Goal: Check status: Check status

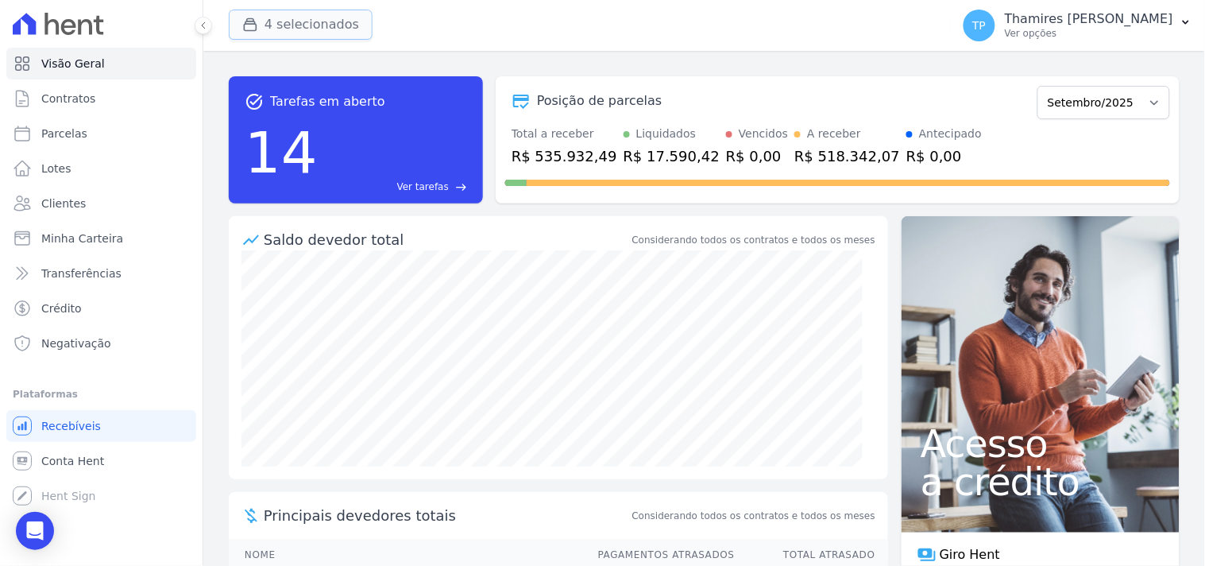
click at [252, 28] on icon "button" at bounding box center [250, 25] width 16 height 16
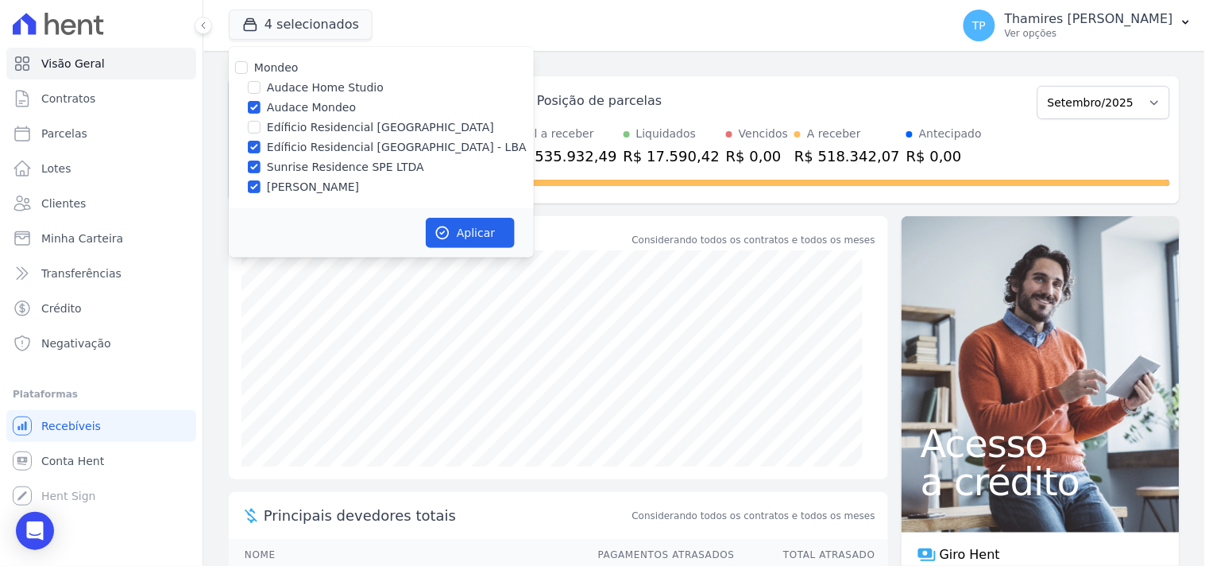
click at [308, 144] on label "Edíficio Residencial [GEOGRAPHIC_DATA] - LBA" at bounding box center [397, 147] width 260 height 17
click at [261, 144] on input "Edíficio Residencial [GEOGRAPHIC_DATA] - LBA" at bounding box center [254, 147] width 13 height 13
click at [308, 143] on label "Edíficio Residencial [GEOGRAPHIC_DATA] - LBA" at bounding box center [397, 147] width 260 height 17
click at [261, 143] on input "Edíficio Residencial [GEOGRAPHIC_DATA] - LBA" at bounding box center [254, 147] width 13 height 13
checkbox input "true"
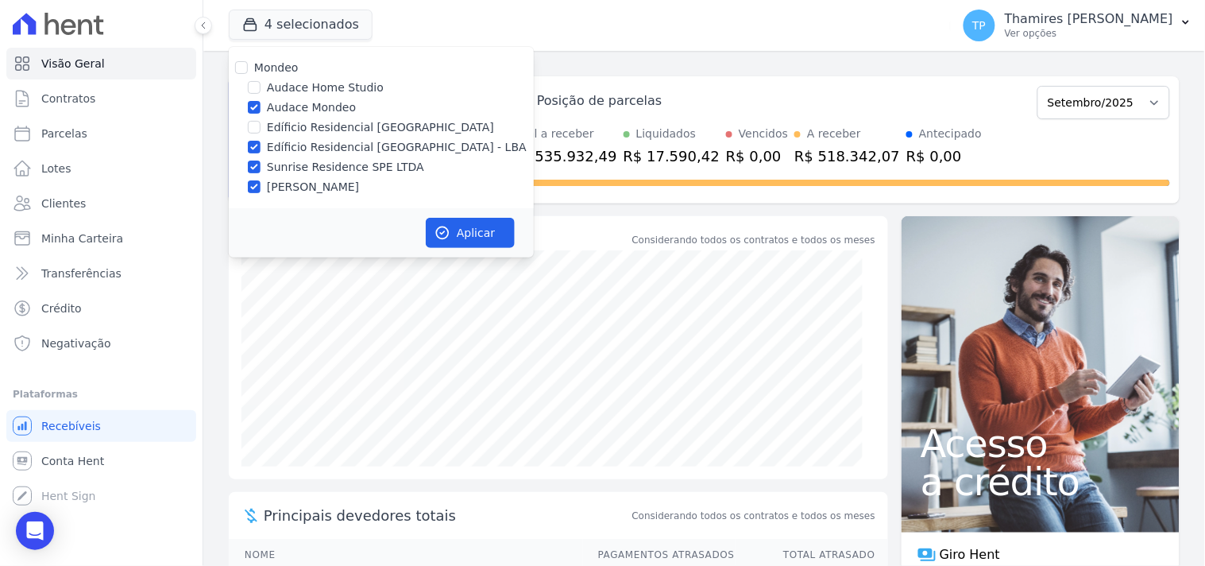
click at [297, 110] on label "Audace Mondeo" at bounding box center [311, 107] width 89 height 17
click at [261, 110] on input "Audace Mondeo" at bounding box center [254, 107] width 13 height 13
checkbox input "false"
click at [292, 161] on label "Sunrise Residence SPE LTDA" at bounding box center [345, 167] width 157 height 17
click at [261, 161] on input "Sunrise Residence SPE LTDA" at bounding box center [254, 167] width 13 height 13
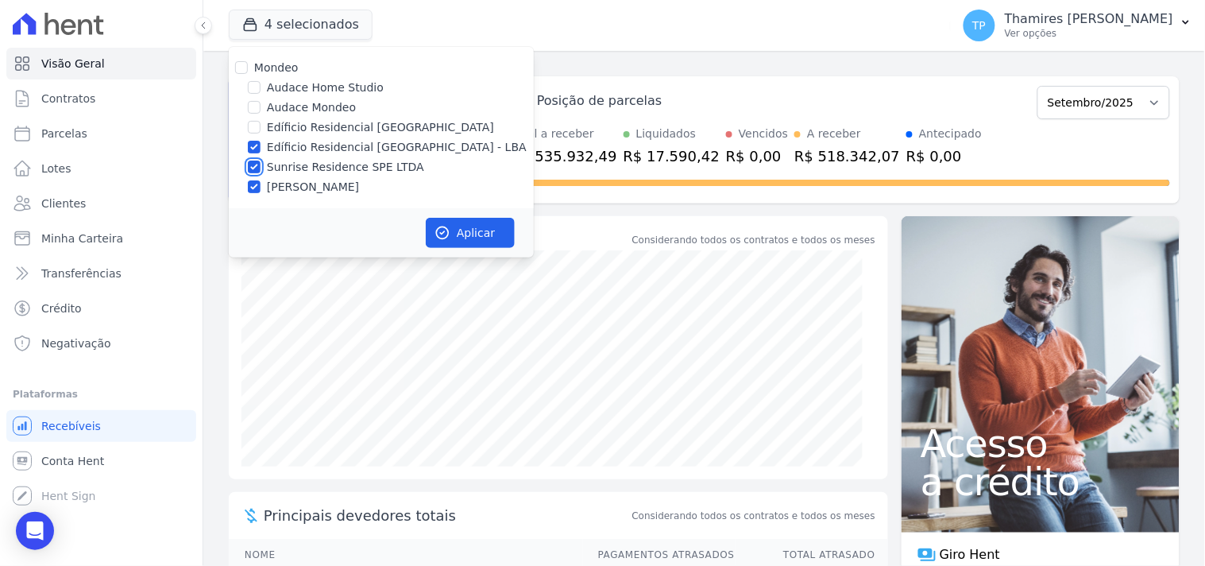
checkbox input "false"
click at [294, 184] on label "[PERSON_NAME]" at bounding box center [313, 187] width 92 height 17
click at [261, 184] on input "[PERSON_NAME]" at bounding box center [254, 186] width 13 height 13
checkbox input "false"
click at [478, 219] on button "Aplicar" at bounding box center [470, 233] width 89 height 30
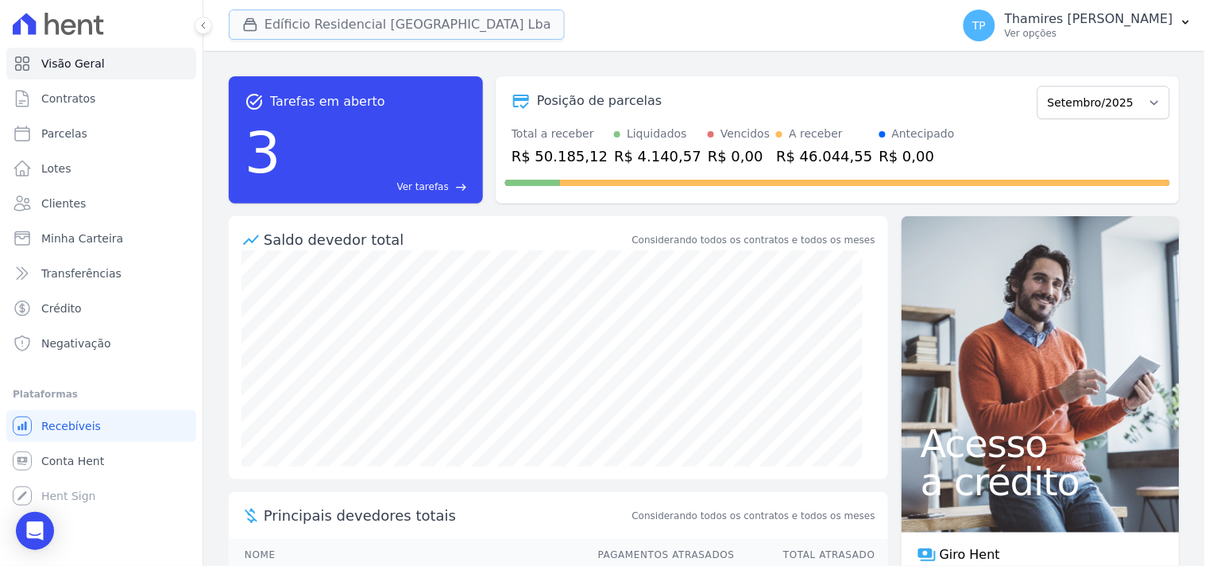
click at [305, 20] on button "Edíficio Residencial [GEOGRAPHIC_DATA] Lba" at bounding box center [397, 25] width 336 height 30
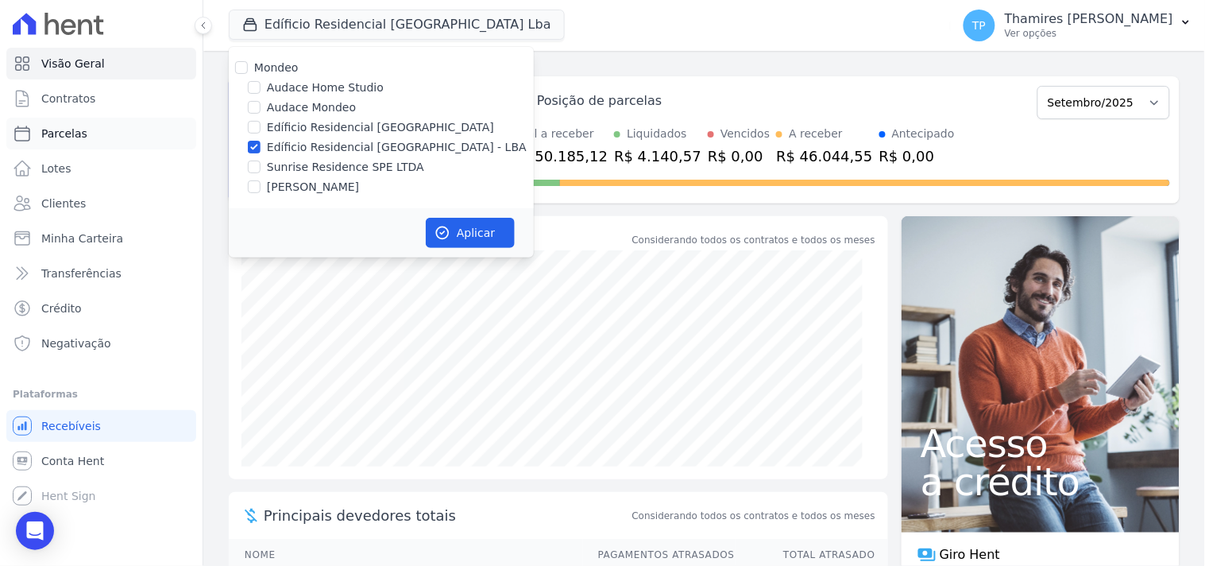
click at [104, 126] on link "Parcelas" at bounding box center [101, 134] width 190 height 32
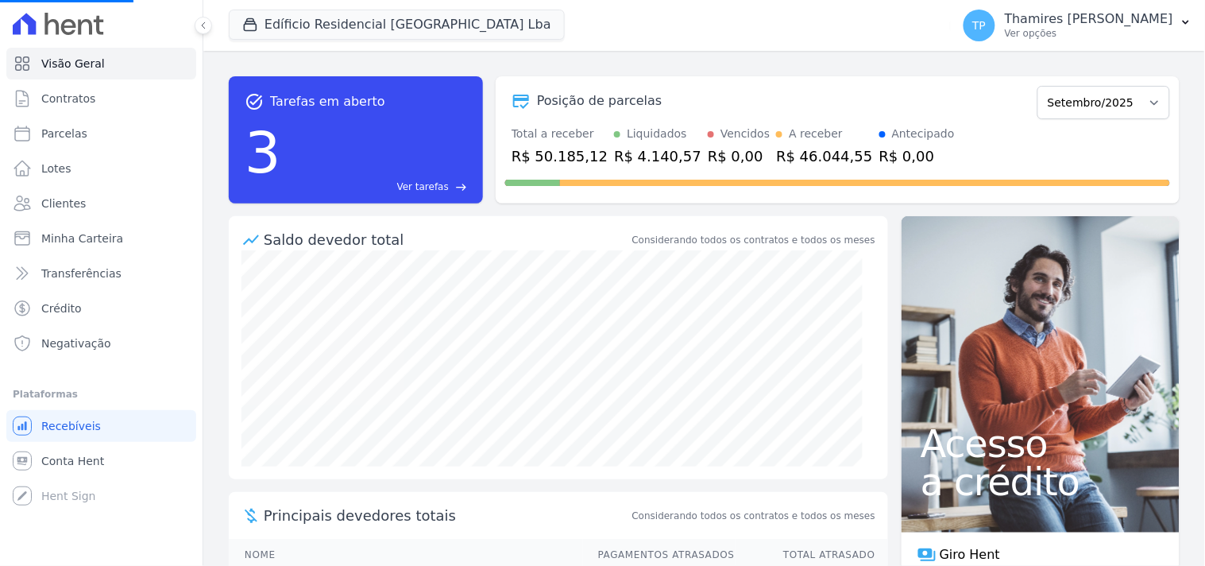
select select
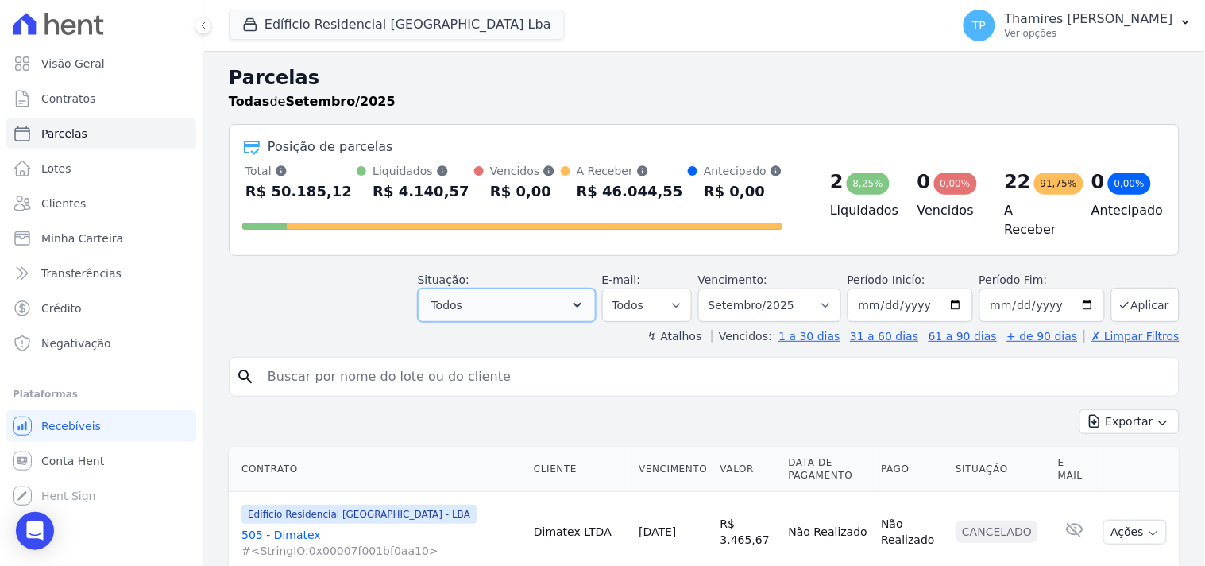
click at [544, 302] on button "Todos" at bounding box center [507, 304] width 178 height 33
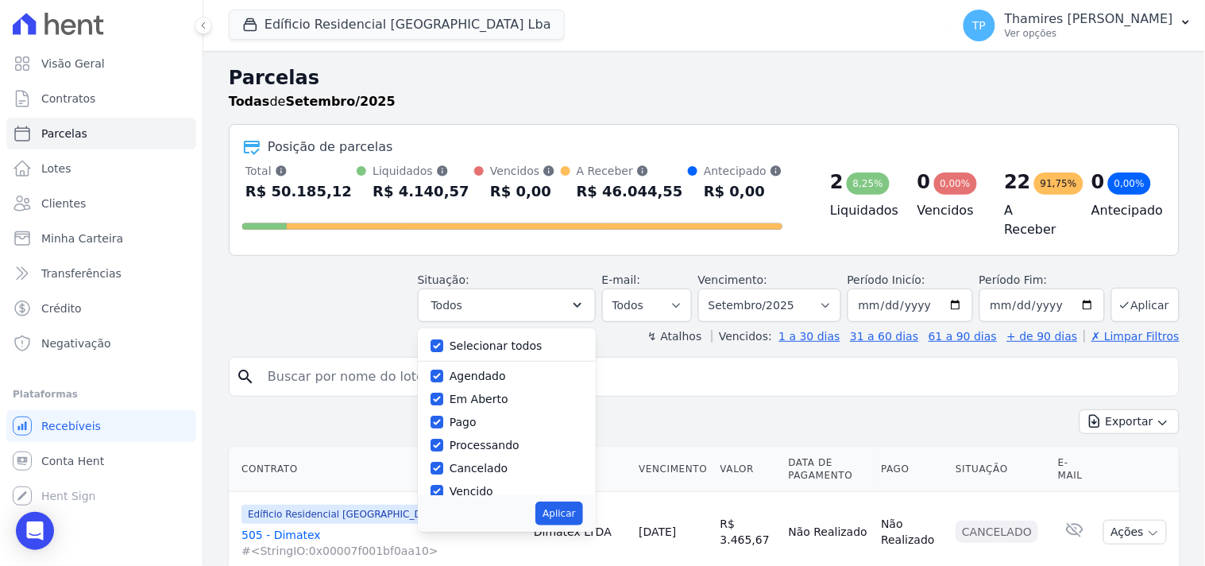
click at [493, 342] on label "Selecionar todos" at bounding box center [496, 345] width 93 height 13
click at [443, 342] on input "Selecionar todos" at bounding box center [437, 345] width 13 height 13
checkbox input "false"
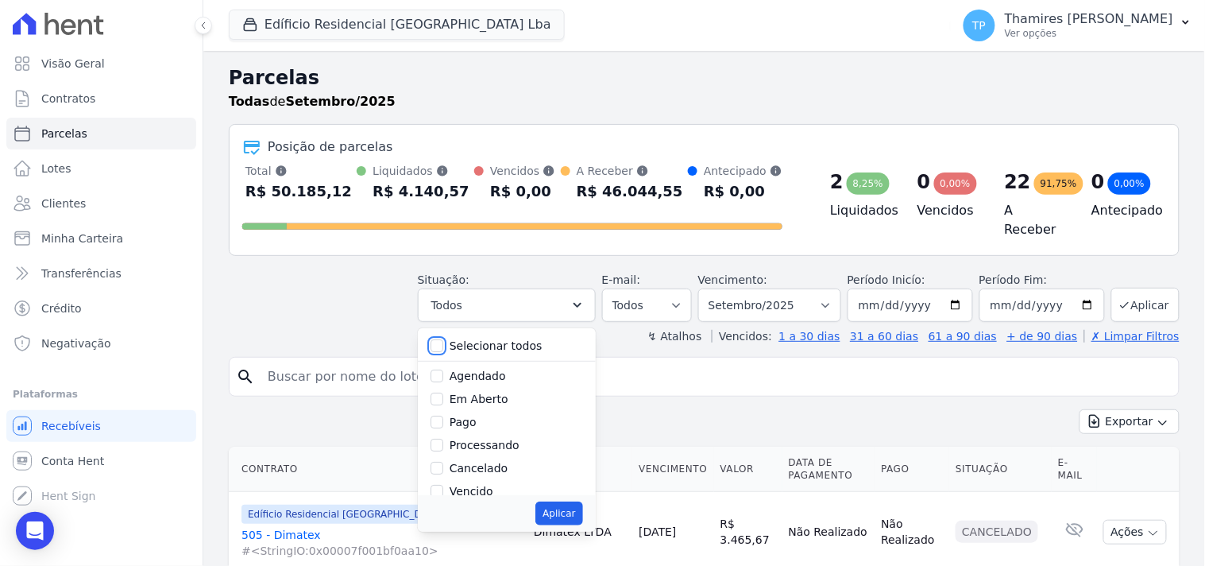
checkbox input "false"
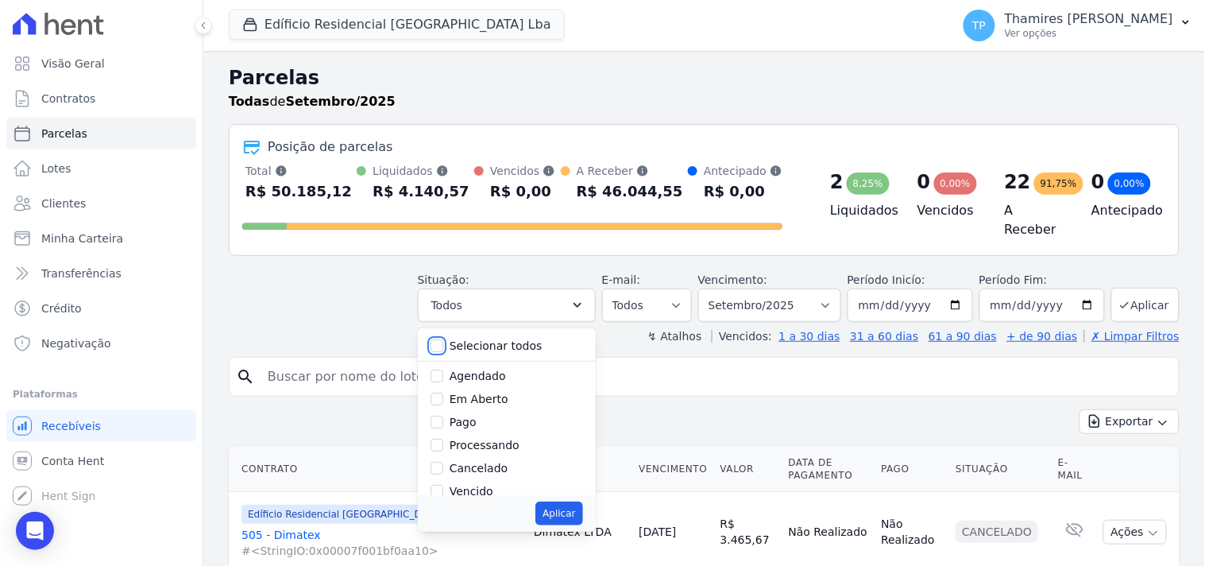
checkbox input "false"
click at [493, 397] on label "Vencido" at bounding box center [472, 403] width 44 height 13
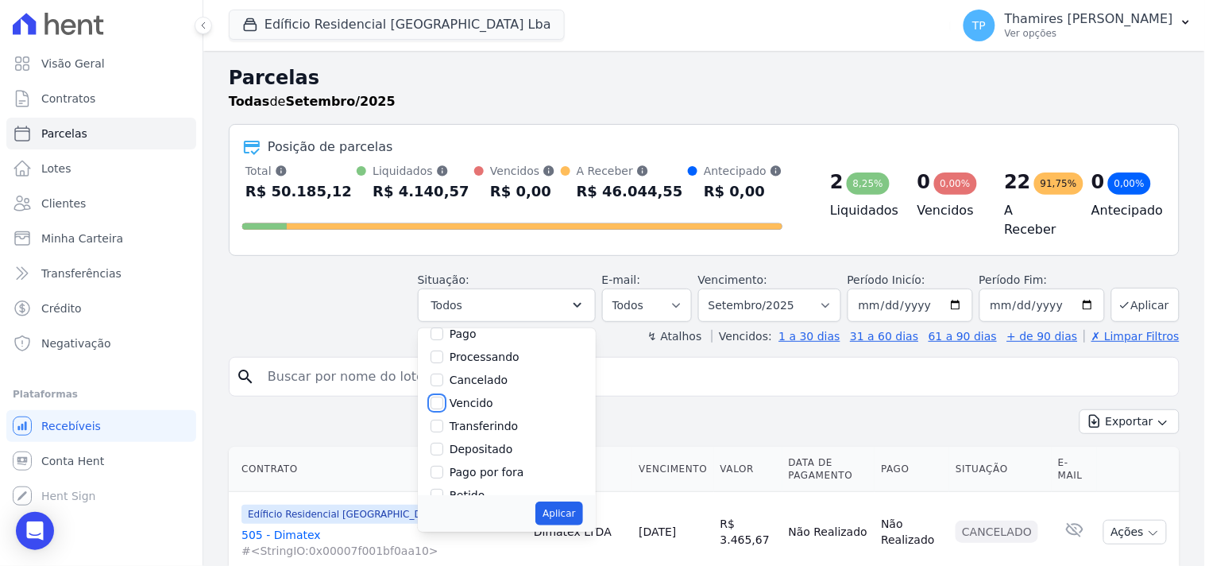
click at [443, 397] on input "Vencido" at bounding box center [437, 403] width 13 height 13
checkbox input "true"
click at [580, 509] on button "Aplicar" at bounding box center [559, 513] width 47 height 24
select select "overdue"
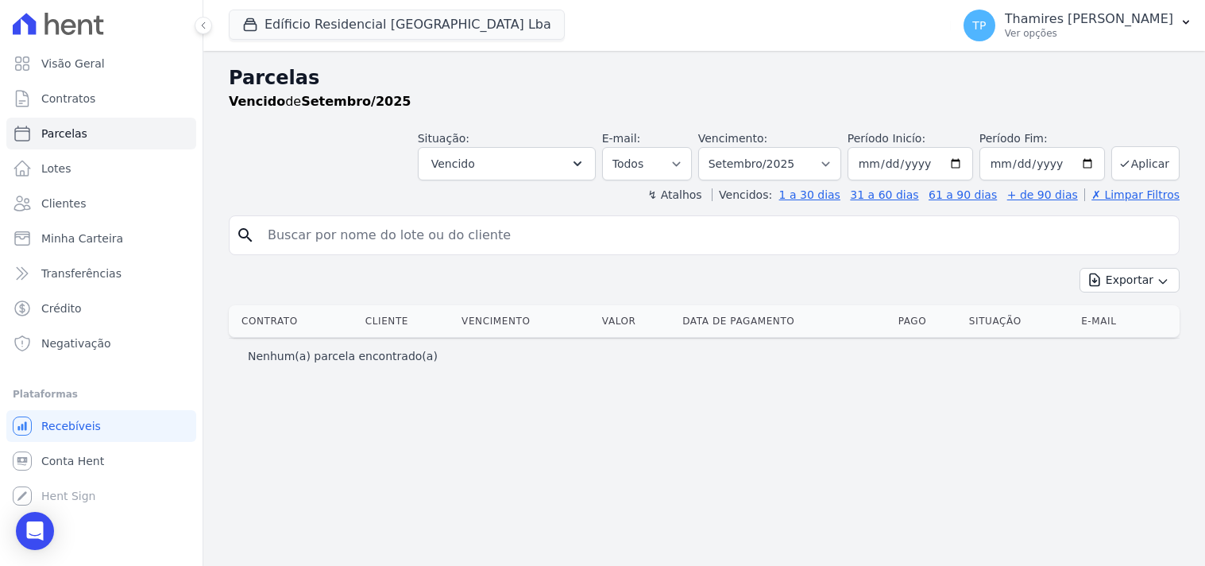
select select
click at [803, 164] on select "Filtrar por período ──────── Todos os meses Junho/2023 Julho/2023 Agosto/2023 S…" at bounding box center [769, 163] width 143 height 33
select select "all"
click at [722, 147] on select "Filtrar por período ──────── Todos os meses Junho/2023 Julho/2023 Agosto/2023 S…" at bounding box center [769, 163] width 143 height 33
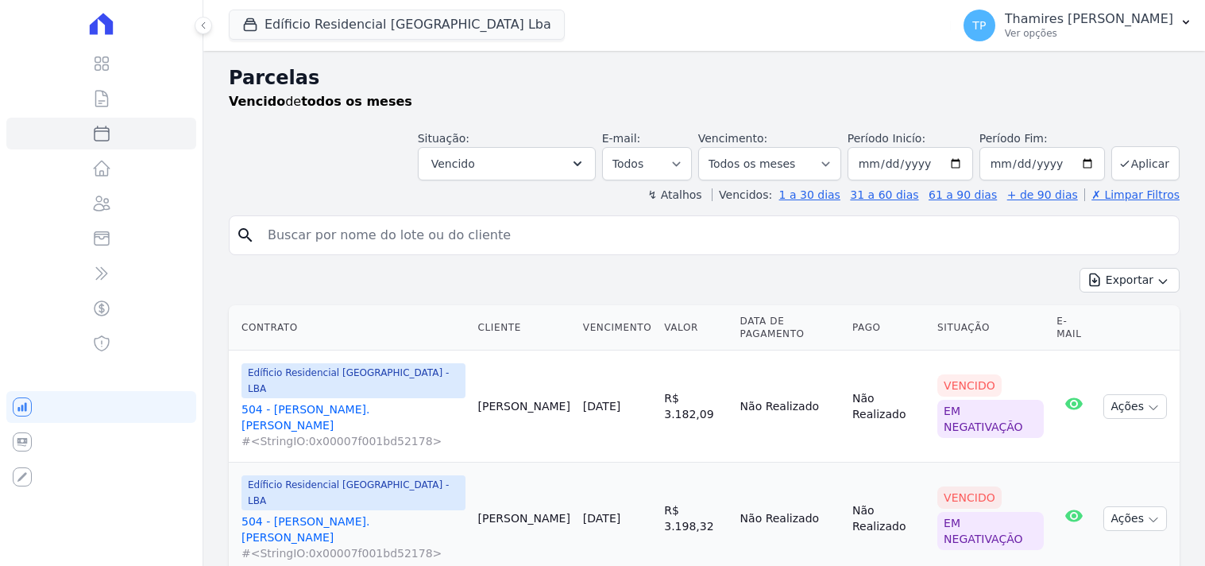
select select
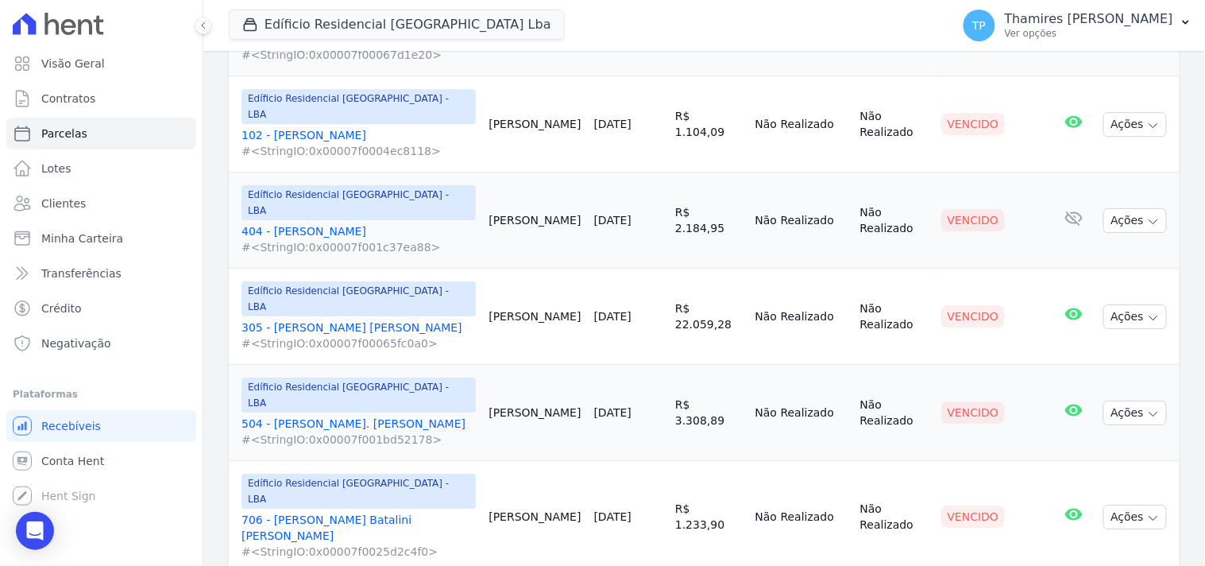
scroll to position [1324, 0]
